Goal: Transaction & Acquisition: Purchase product/service

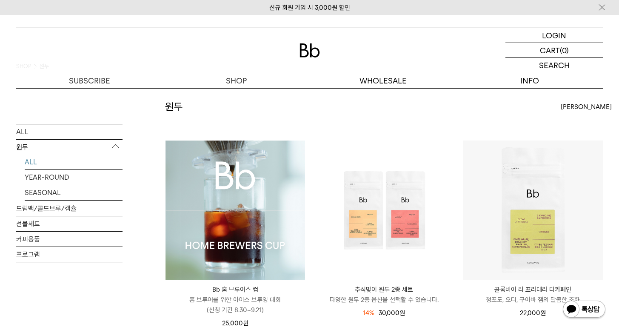
scroll to position [132, 0]
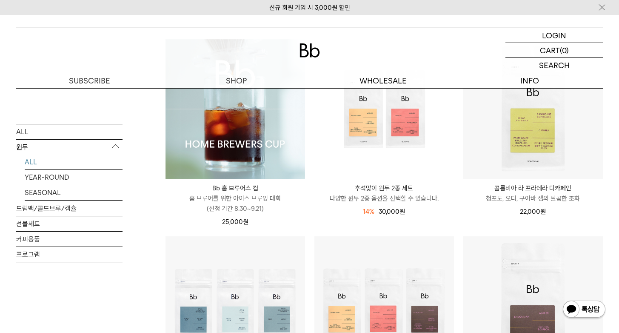
click at [270, 163] on img at bounding box center [236, 109] width 140 height 140
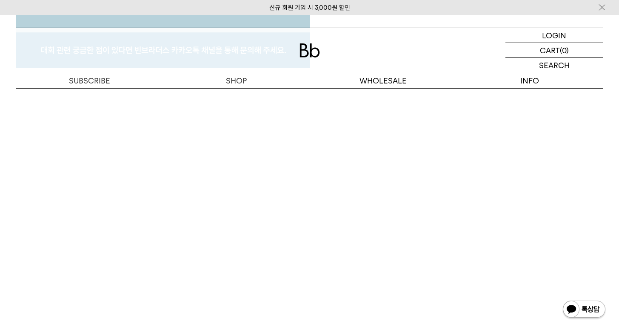
scroll to position [4500, 0]
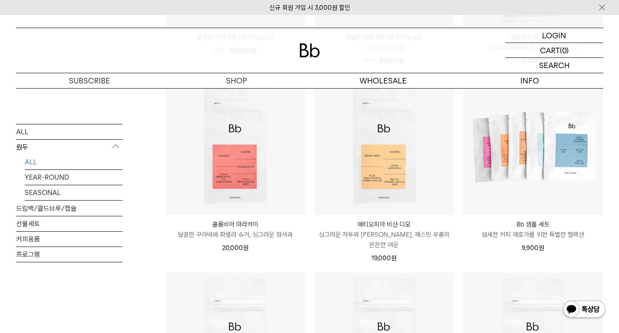
scroll to position [475, 0]
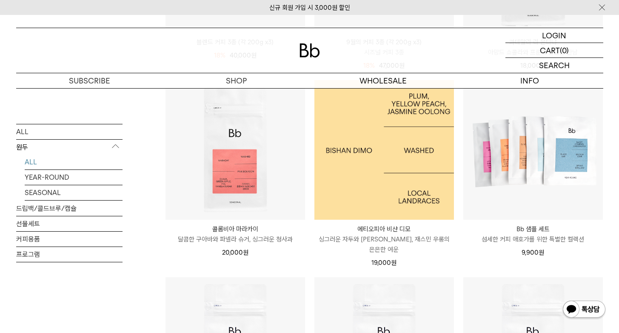
click at [414, 153] on img at bounding box center [385, 150] width 140 height 140
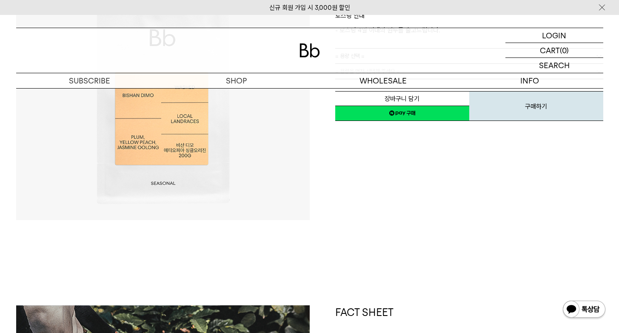
scroll to position [134, 0]
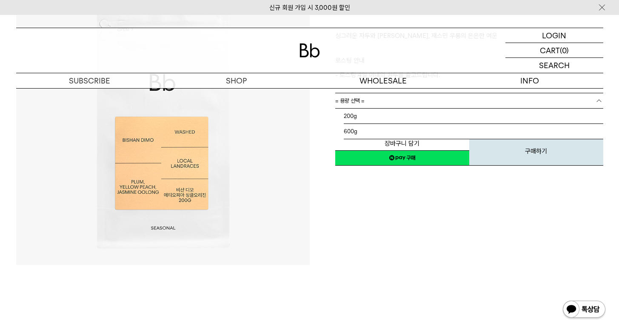
click at [361, 100] on span "= 용량 선택 =" at bounding box center [349, 100] width 29 height 15
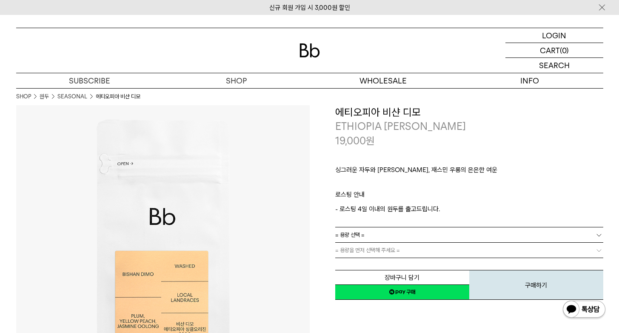
scroll to position [0, 0]
